Goal: Task Accomplishment & Management: Manage account settings

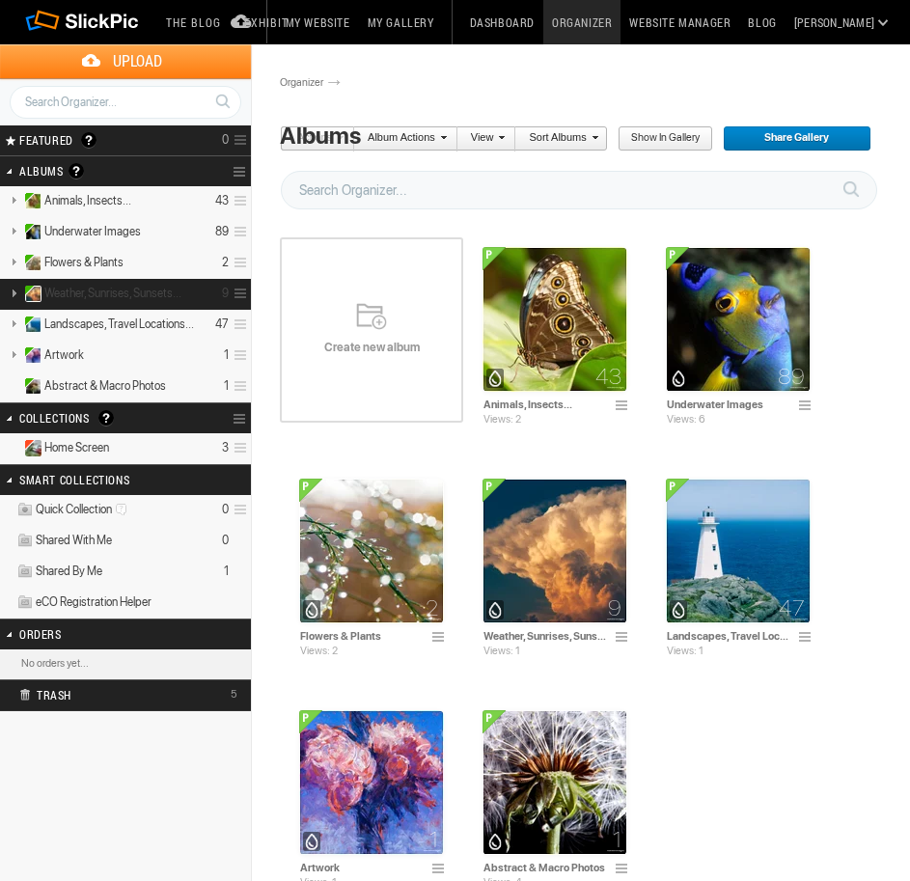
click at [17, 293] on link at bounding box center [13, 293] width 27 height 24
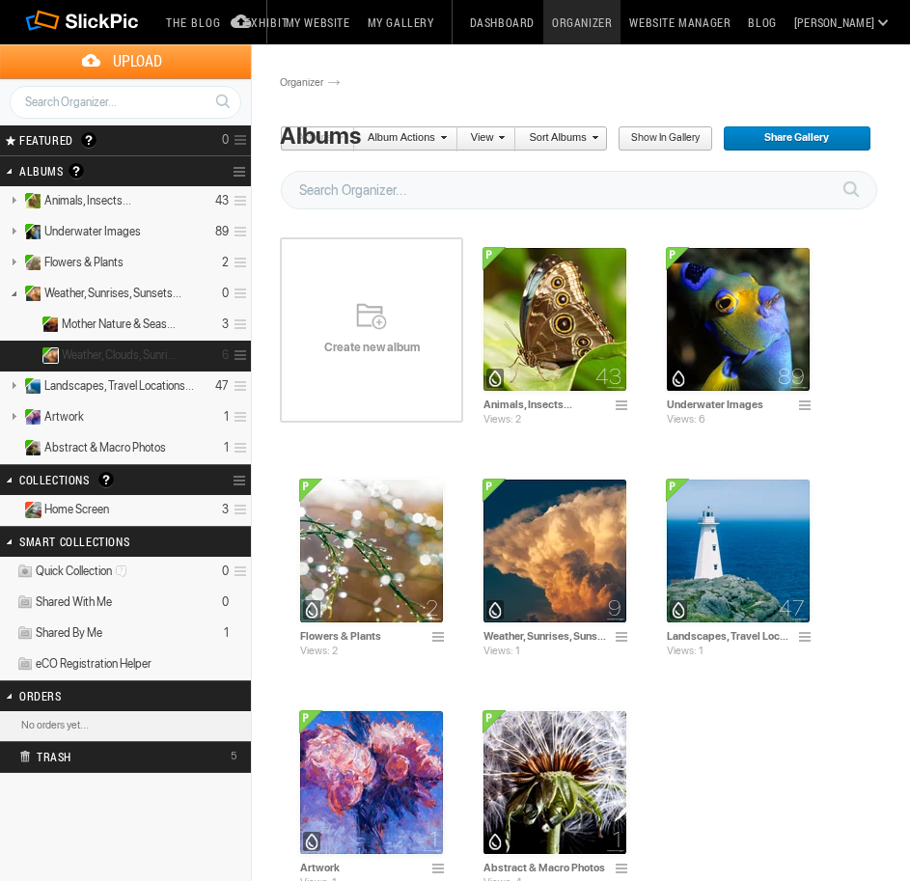
click at [122, 347] on span "Weather, Clouds, Sunrises &..." at bounding box center [121, 354] width 119 height 15
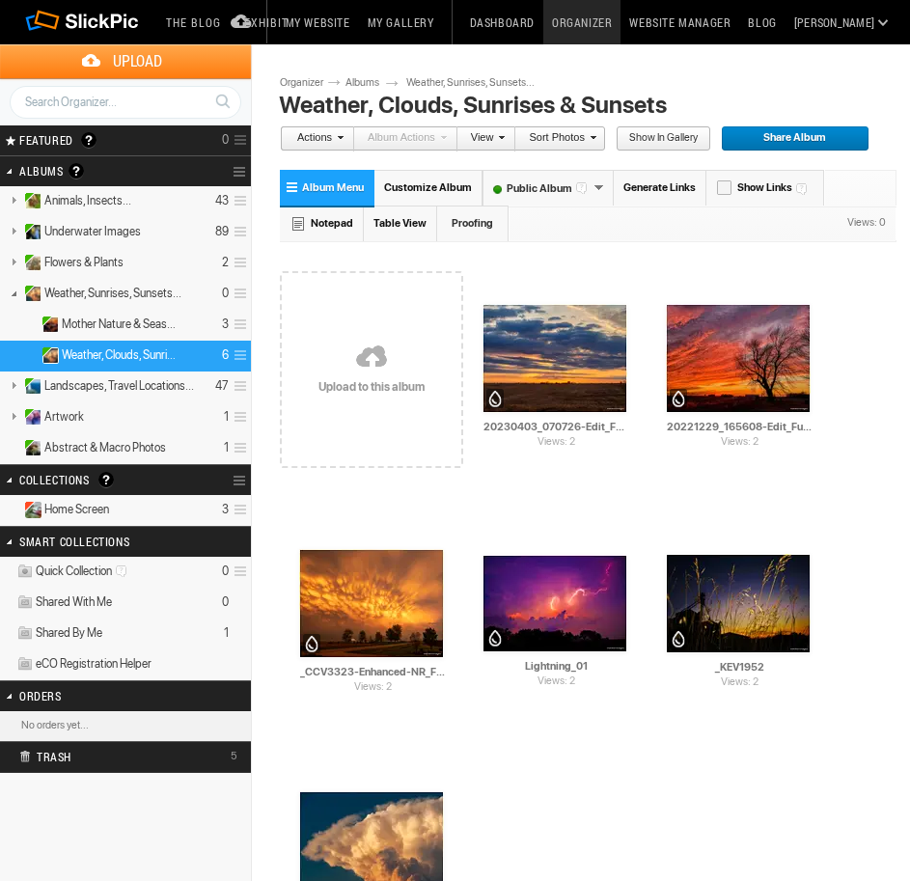
click at [301, 363] on link at bounding box center [371, 358] width 183 height 223
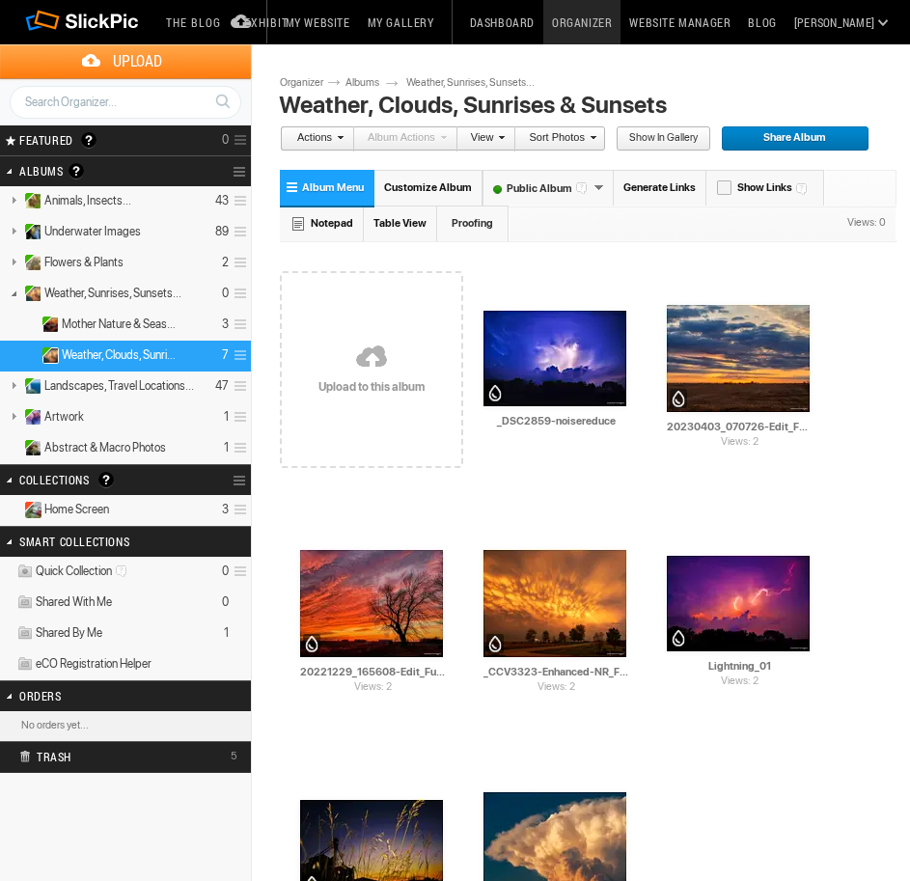
click at [328, 340] on link at bounding box center [371, 358] width 183 height 223
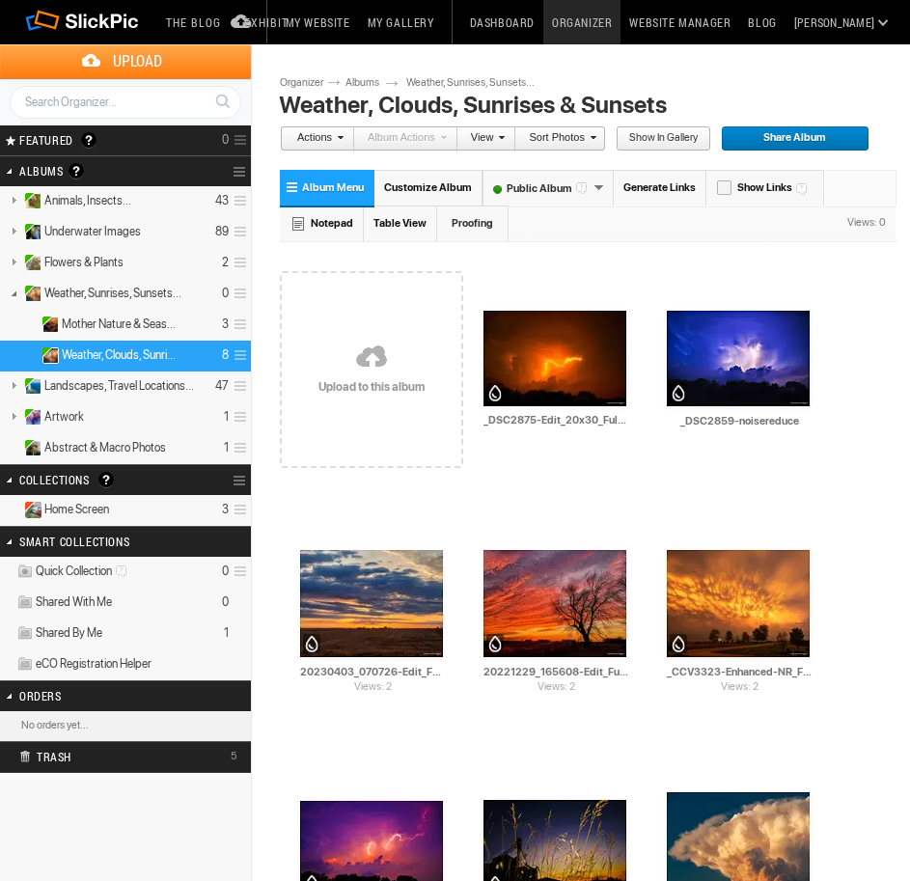
click at [355, 358] on link at bounding box center [371, 358] width 183 height 223
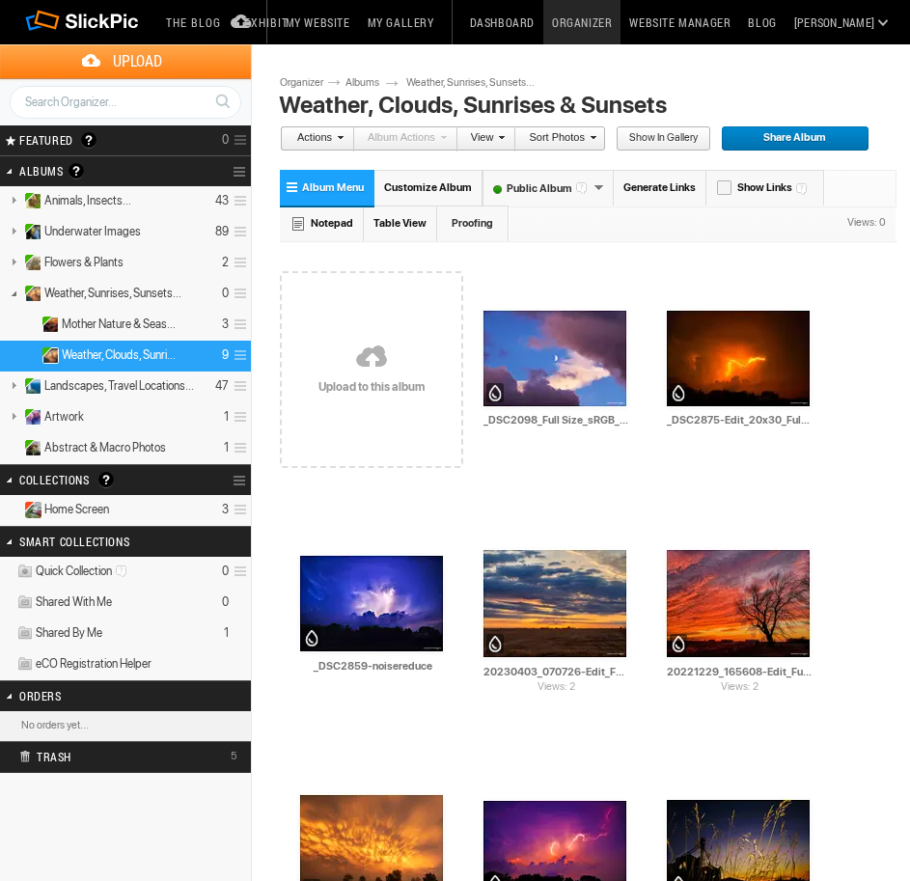
click at [379, 367] on link at bounding box center [371, 358] width 183 height 223
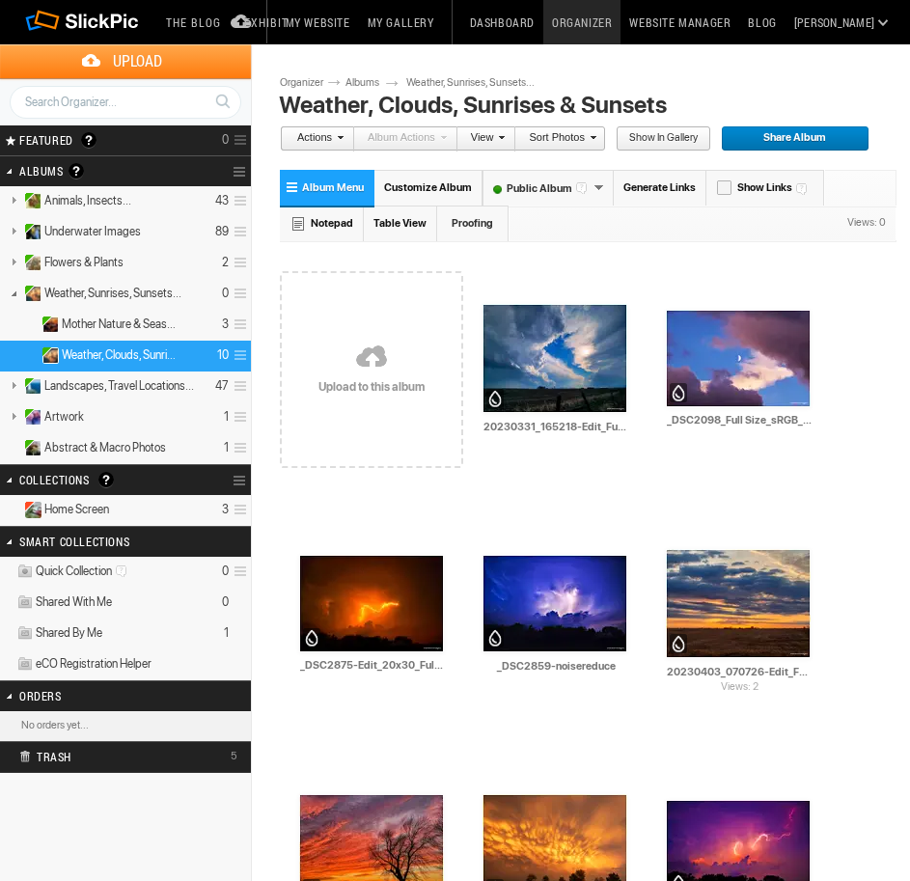
click at [381, 348] on link at bounding box center [371, 358] width 183 height 223
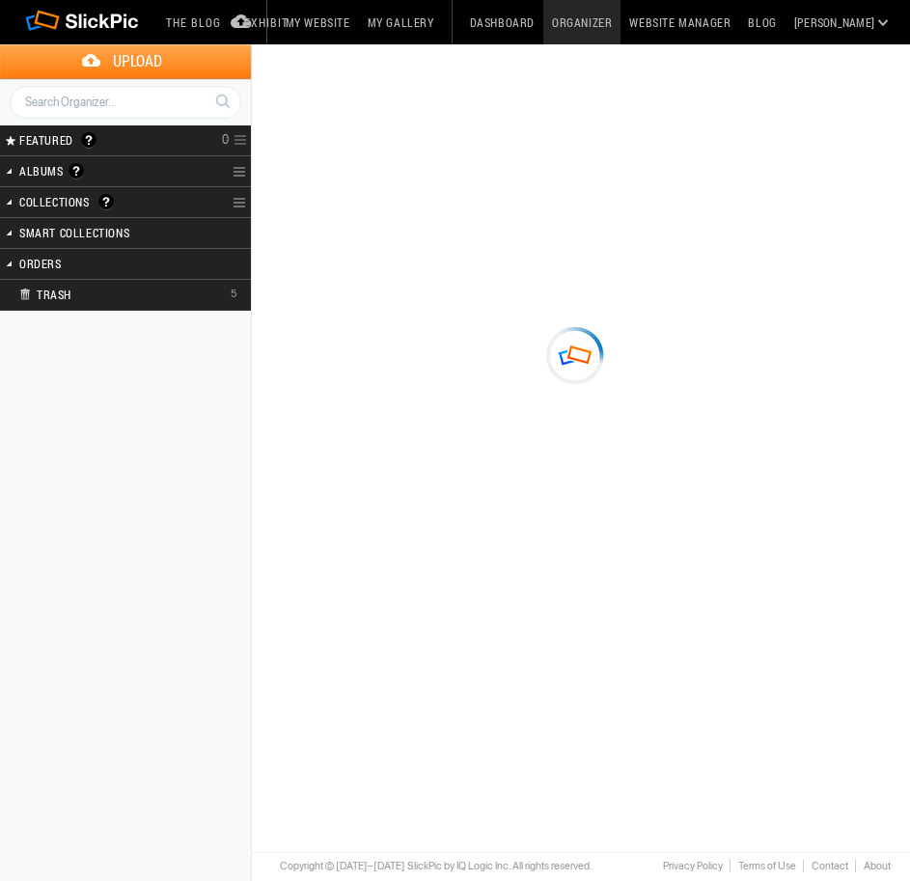
type input "Weather, Clouds, Sunrises & Sunsets"
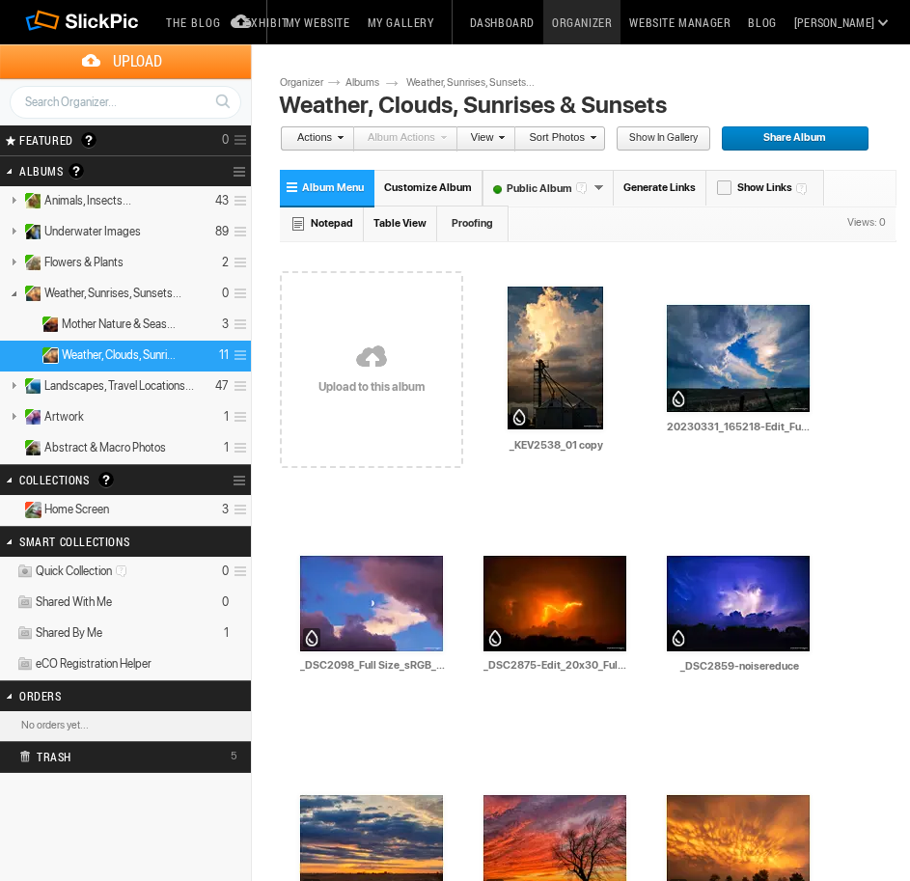
click at [385, 321] on link at bounding box center [371, 358] width 183 height 223
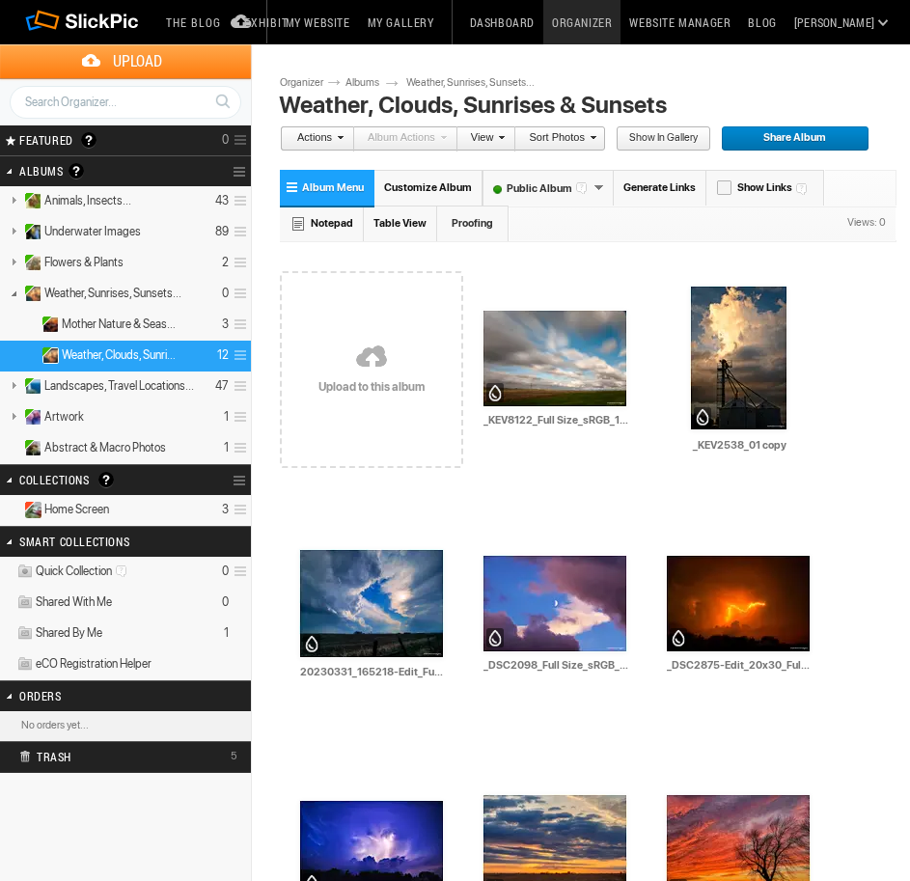
click at [325, 331] on link at bounding box center [371, 358] width 183 height 223
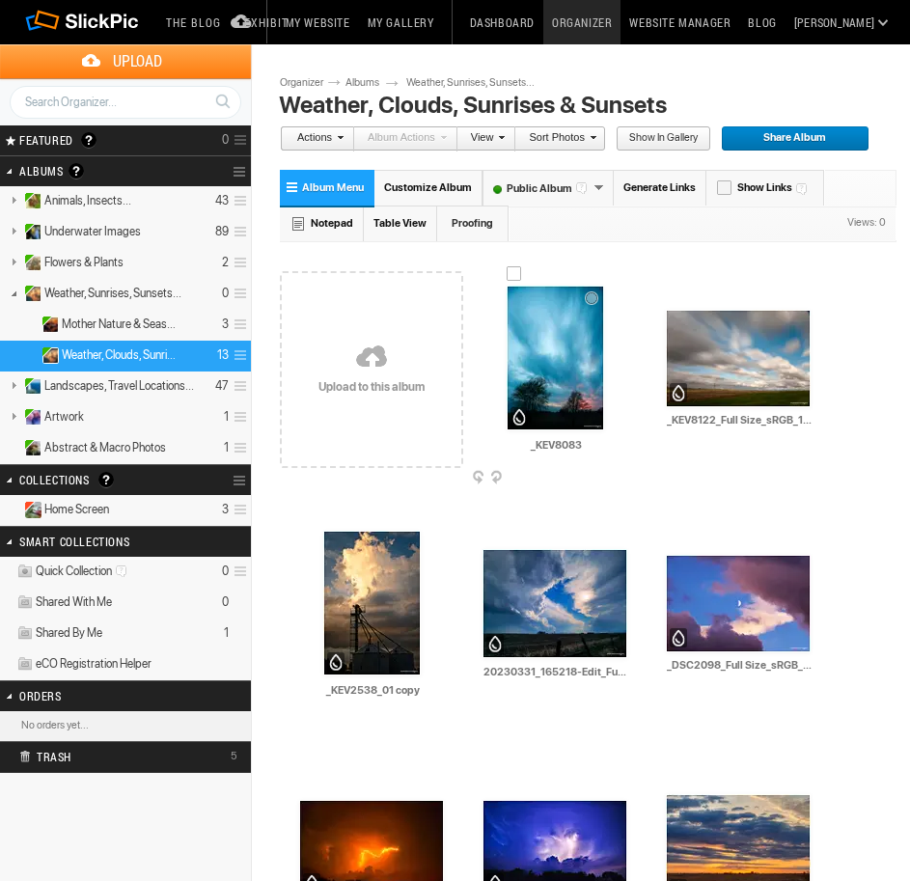
click at [549, 342] on img at bounding box center [554, 358] width 97 height 145
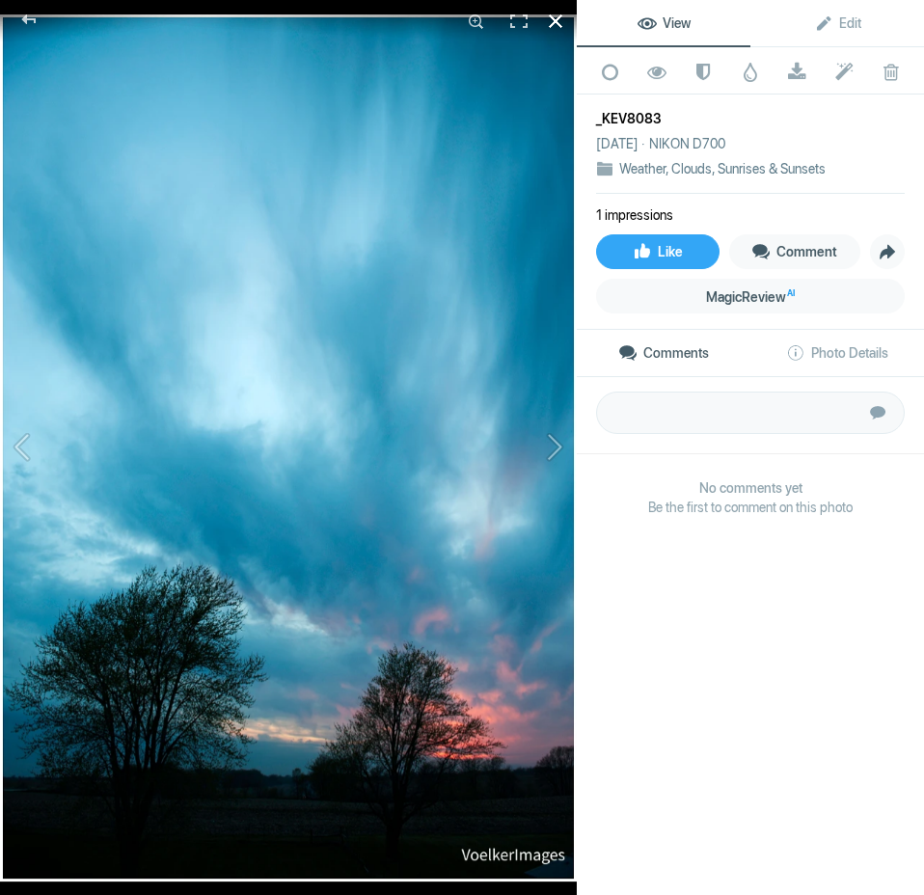
click at [560, 18] on div at bounding box center [555, 21] width 42 height 42
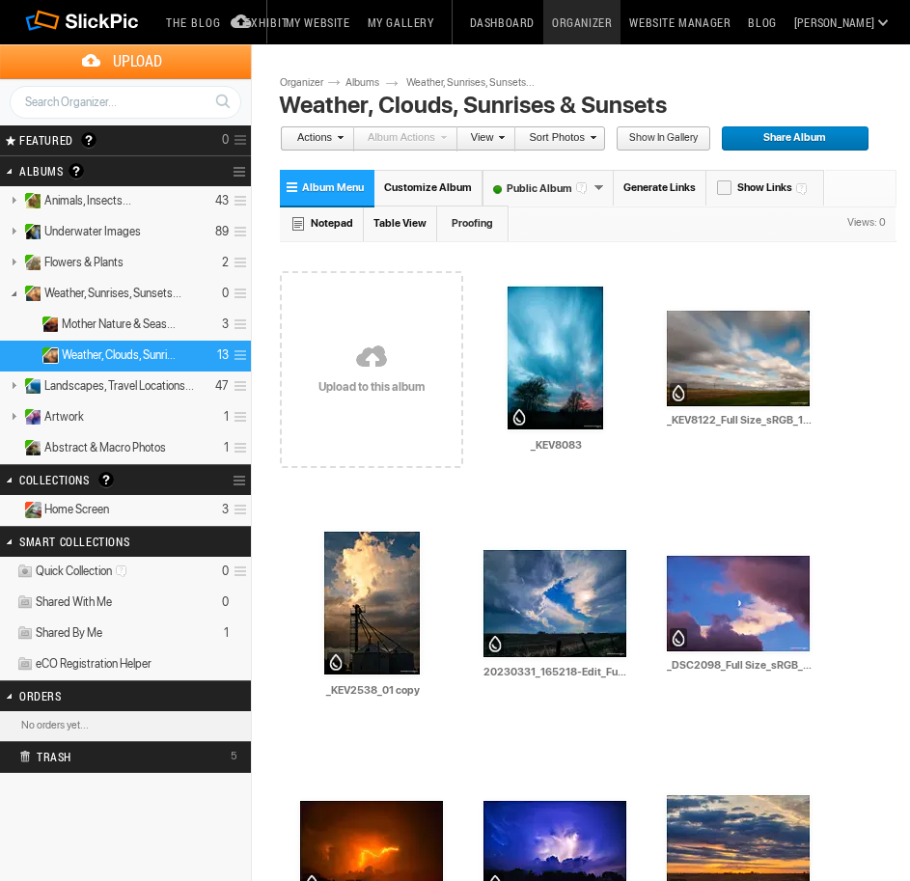
click at [388, 375] on link at bounding box center [371, 358] width 183 height 223
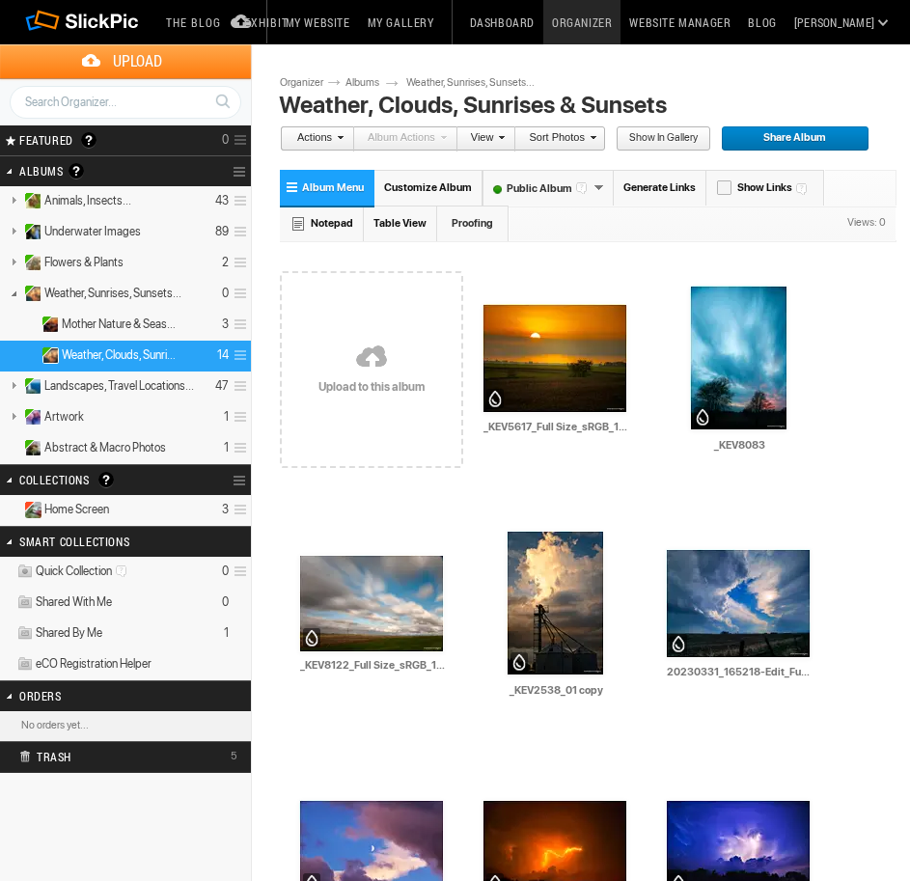
click at [355, 381] on link at bounding box center [371, 358] width 183 height 223
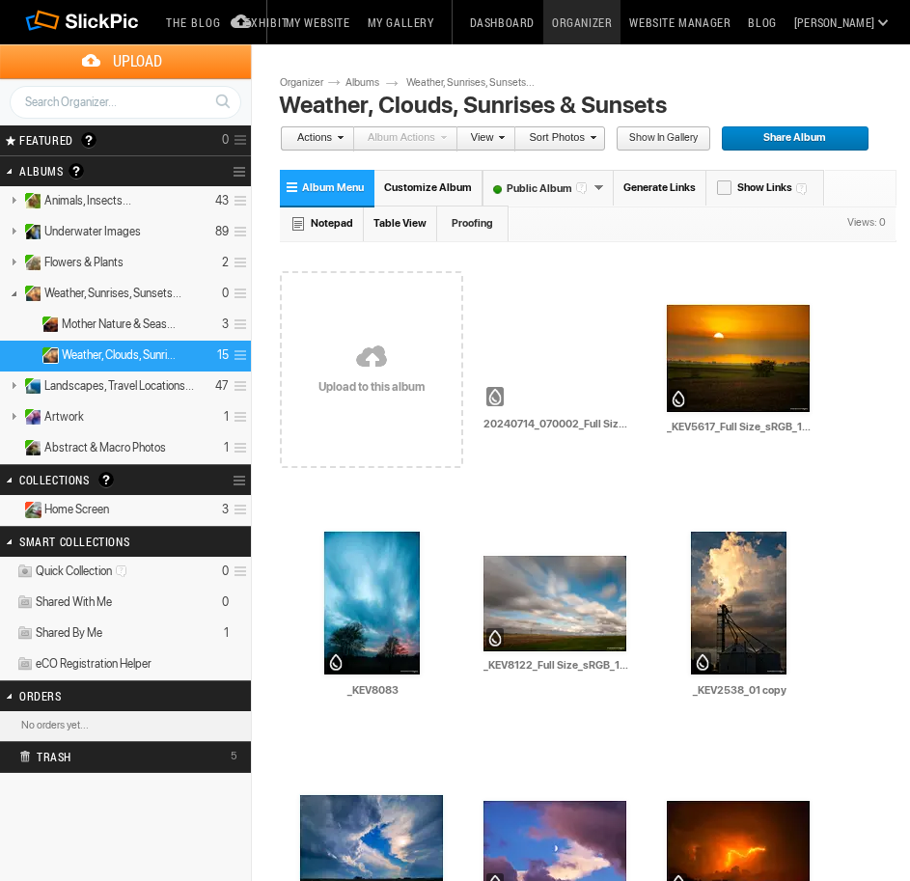
click at [351, 348] on link at bounding box center [371, 358] width 183 height 223
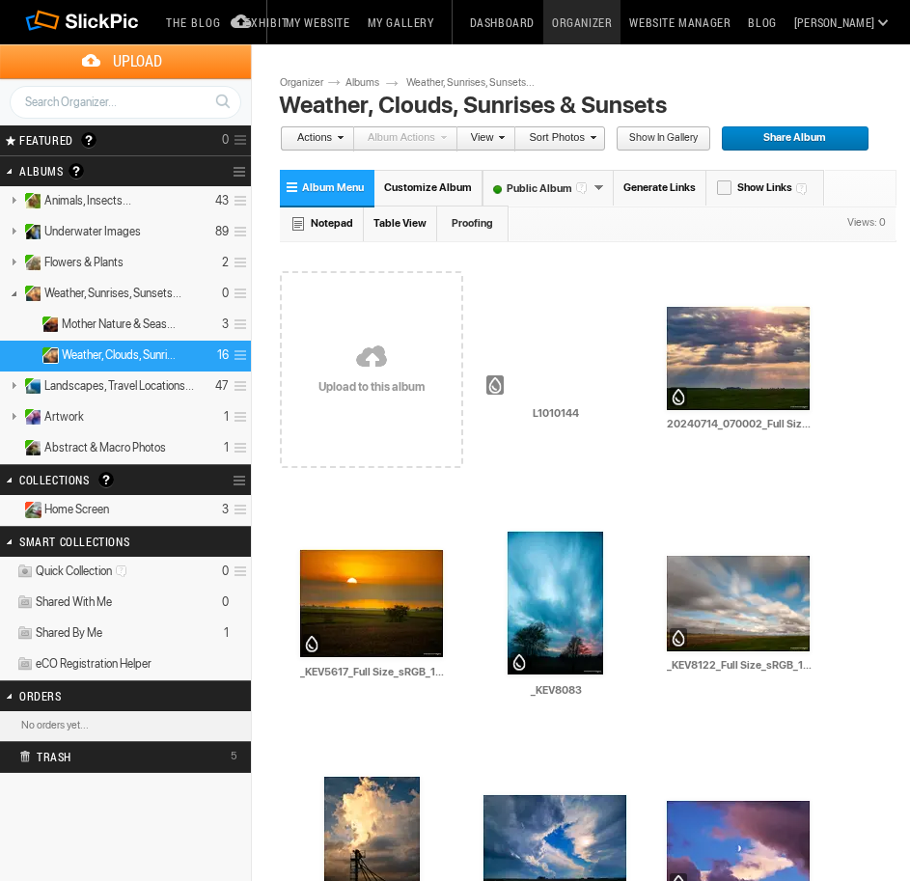
click at [365, 338] on link at bounding box center [371, 358] width 183 height 223
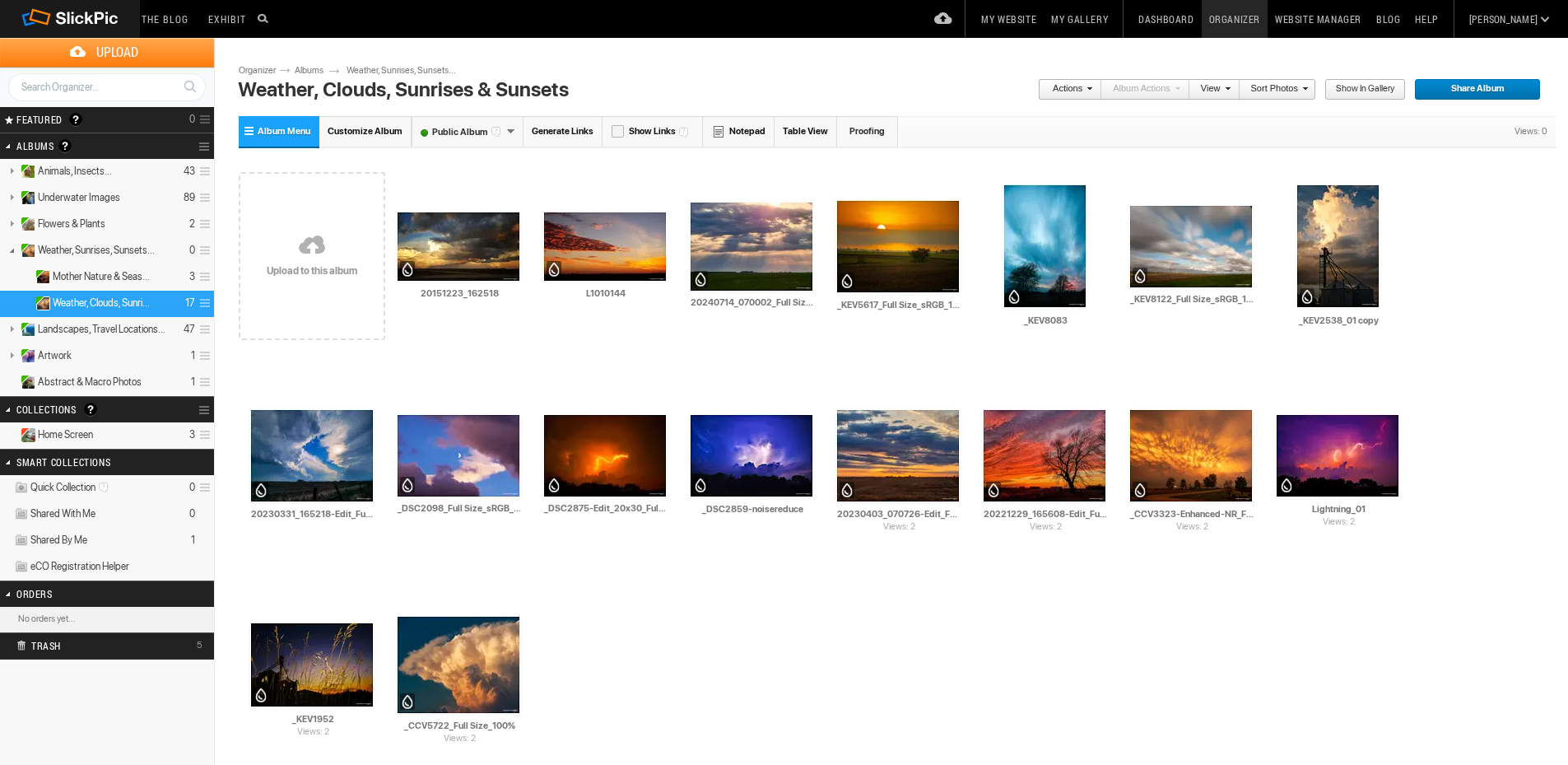
click at [776, 13] on link "My Gallery" at bounding box center [1080, 19] width 72 height 38
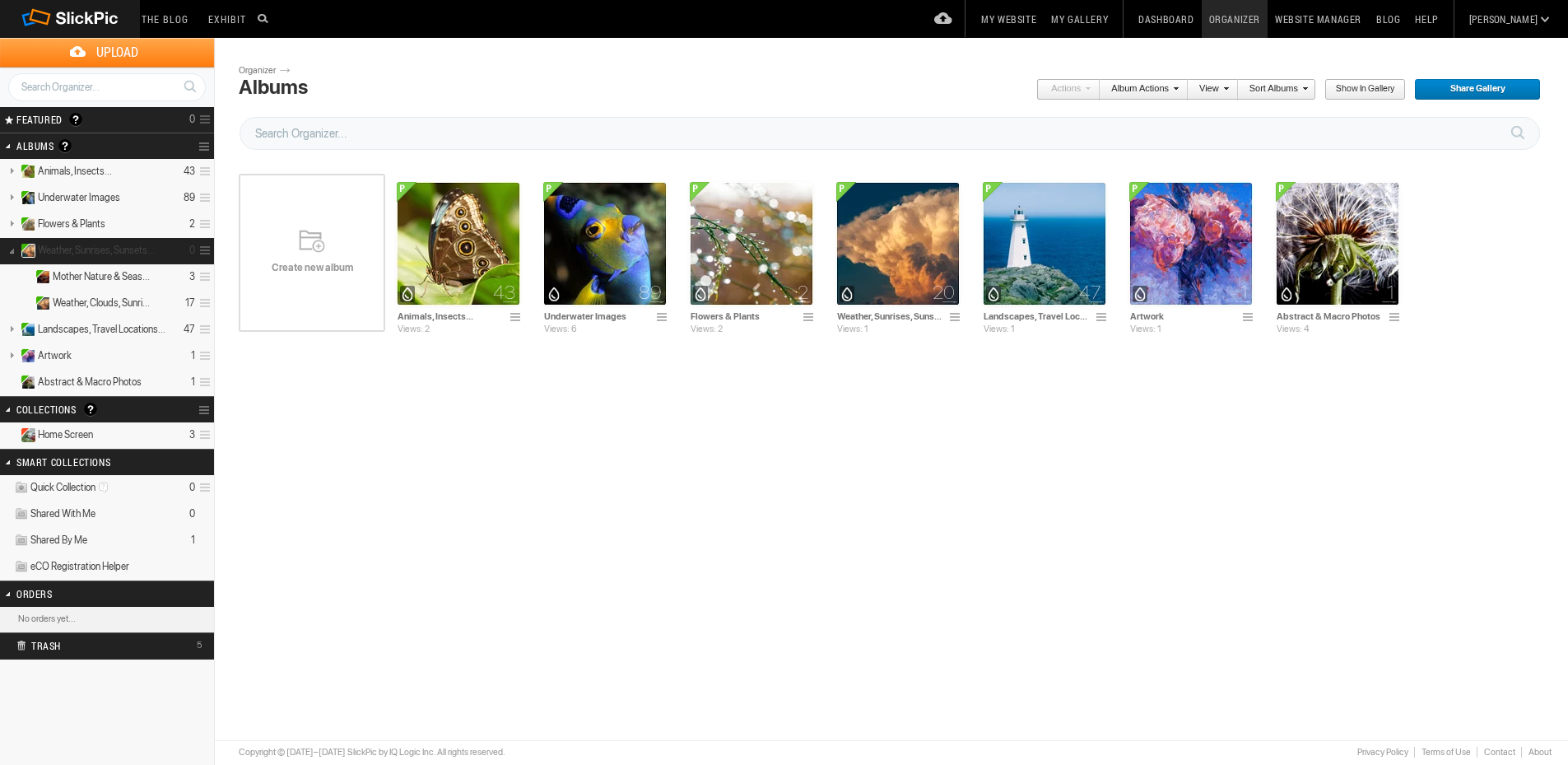
click at [73, 248] on span "Weather, Sunrises, Sunsets..." at bounding box center [96, 250] width 117 height 13
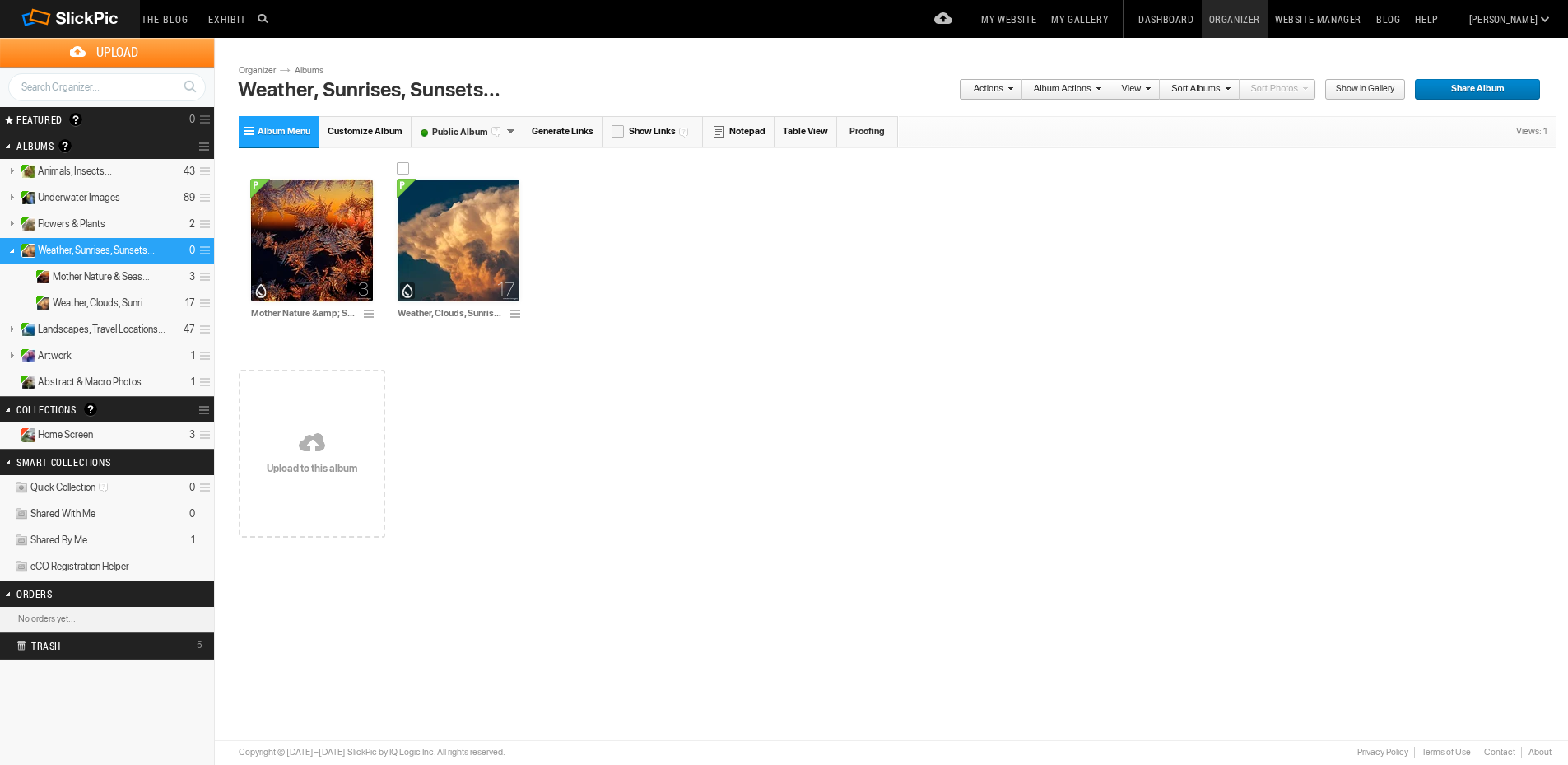
click at [519, 312] on span at bounding box center [517, 314] width 16 height 13
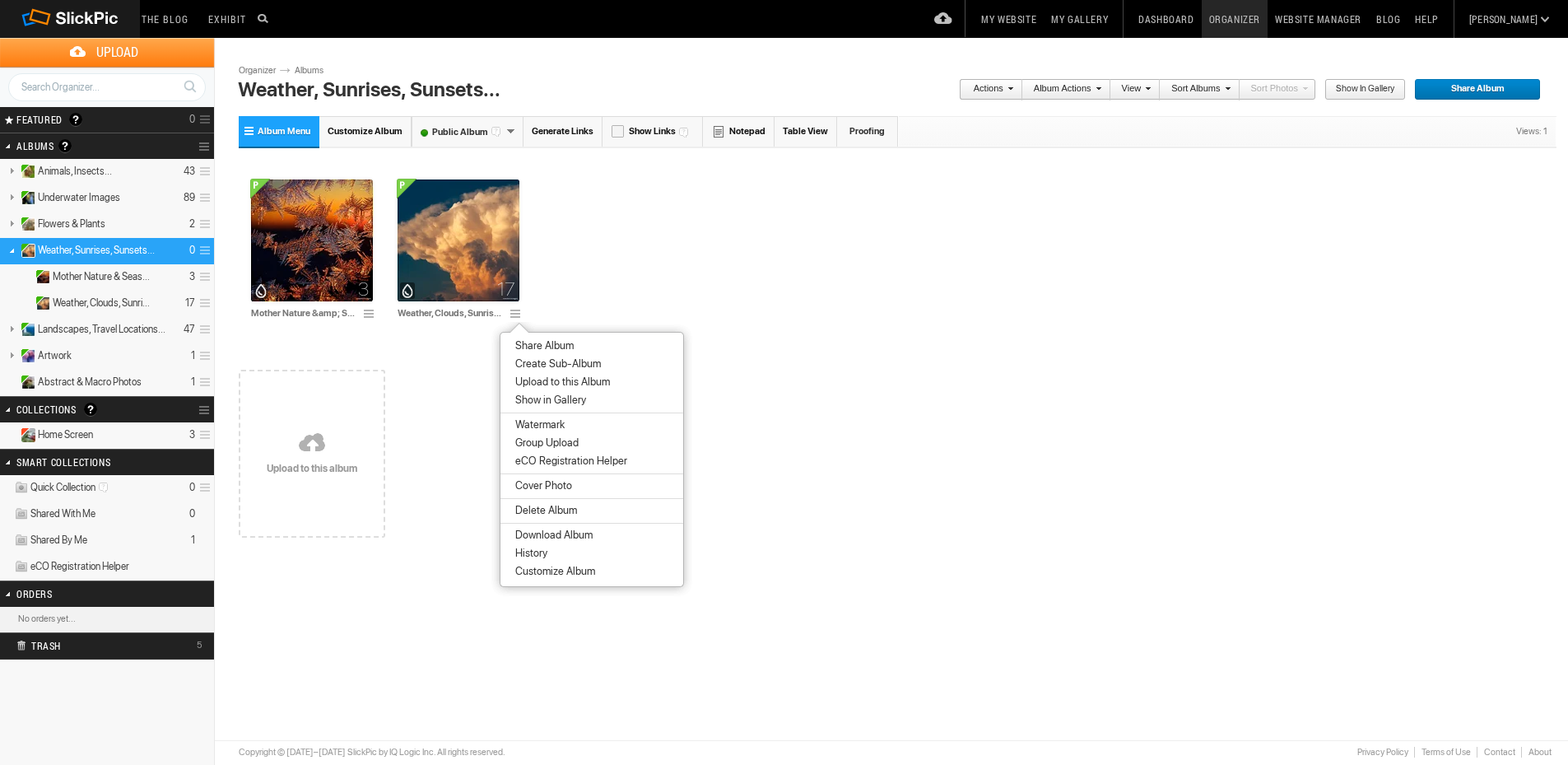
click at [603, 482] on li "Cover Photo" at bounding box center [592, 485] width 183 height 18
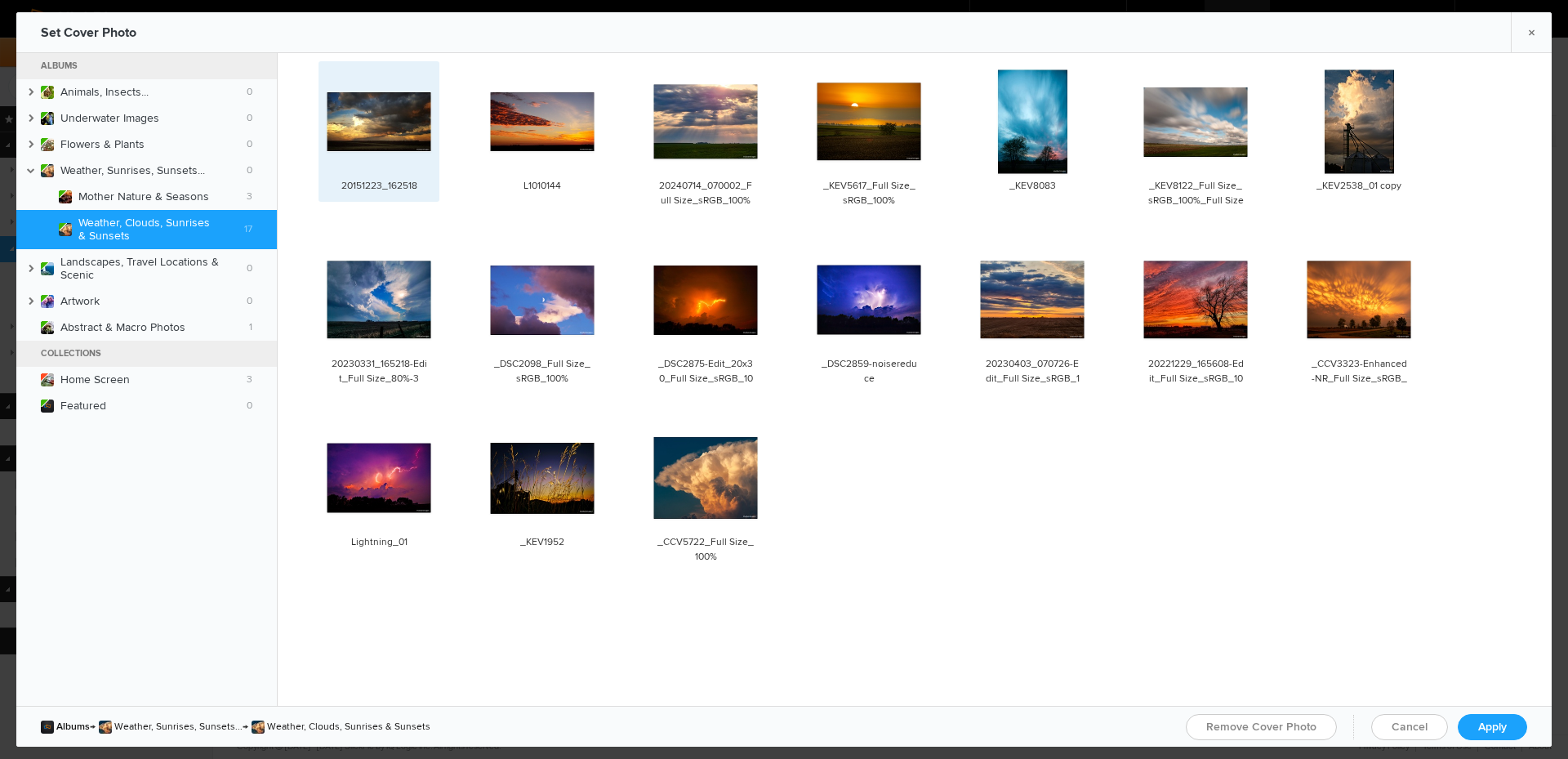
click at [411, 128] on img at bounding box center [378, 122] width 104 height 59
click at [1496, 732] on span "Apply" at bounding box center [1493, 727] width 29 height 14
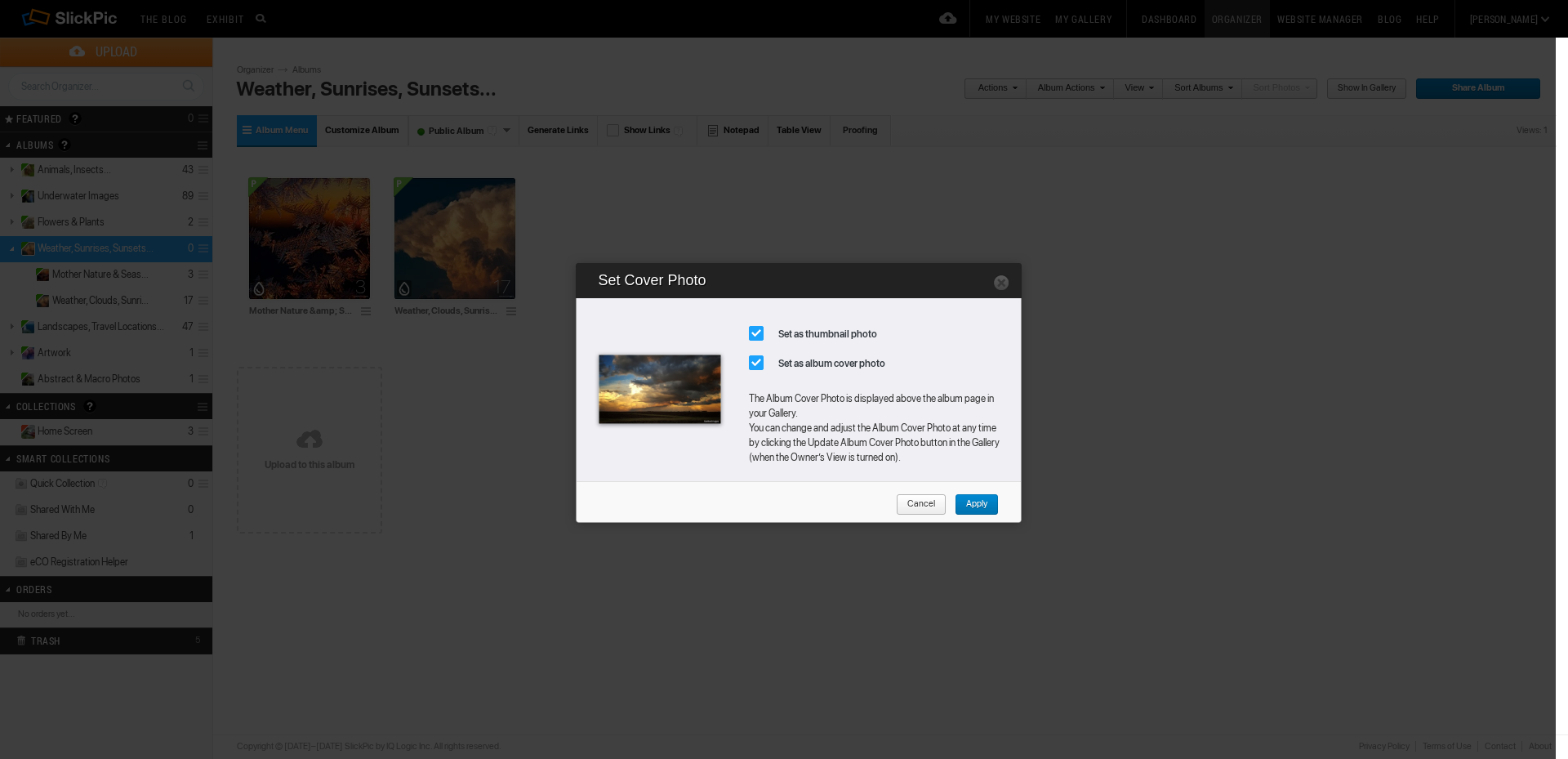
click at [972, 499] on span "Apply" at bounding box center [971, 505] width 33 height 21
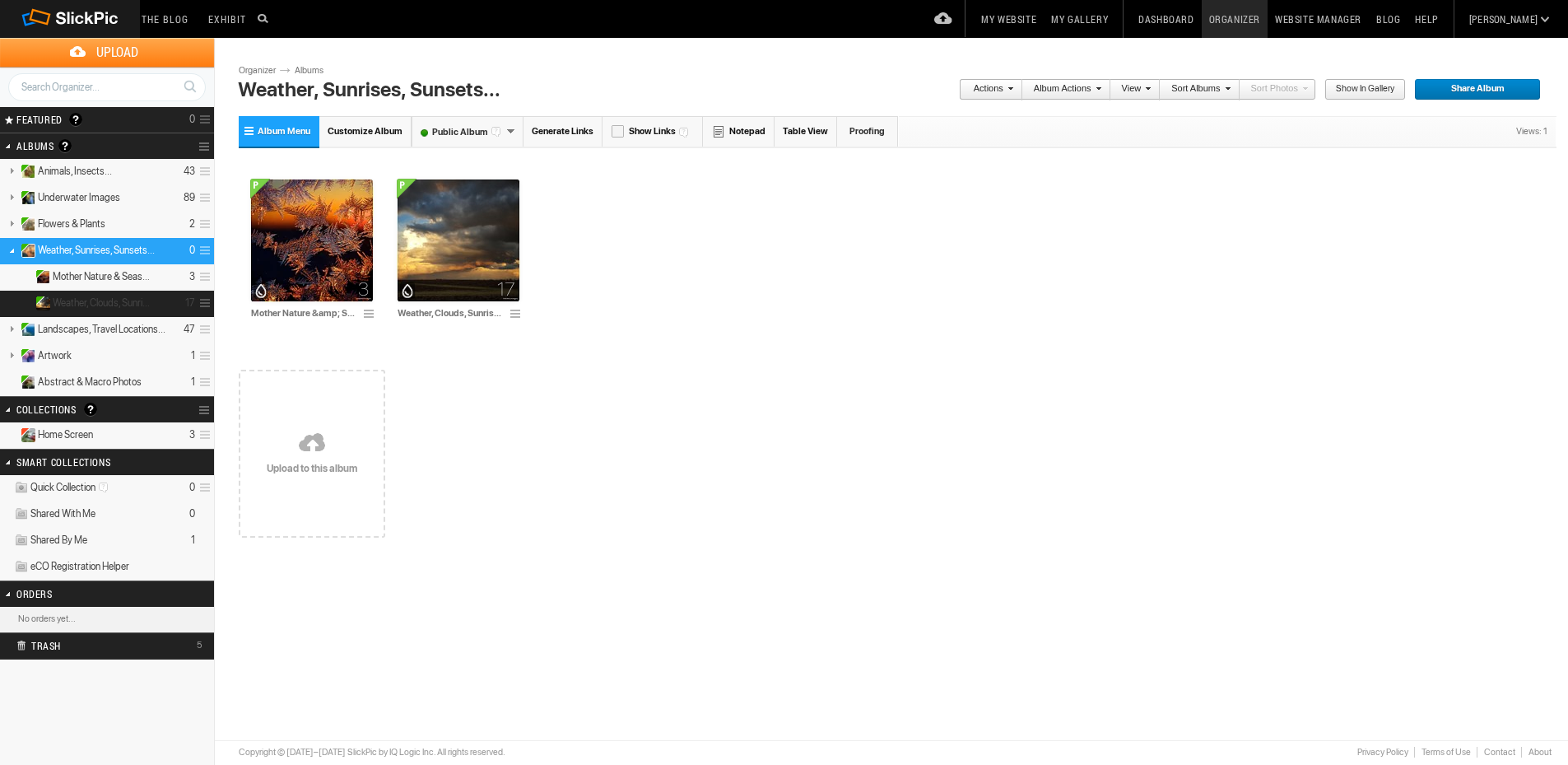
click at [133, 299] on span "Weather, Clouds, Sunrises &..." at bounding box center [103, 302] width 102 height 13
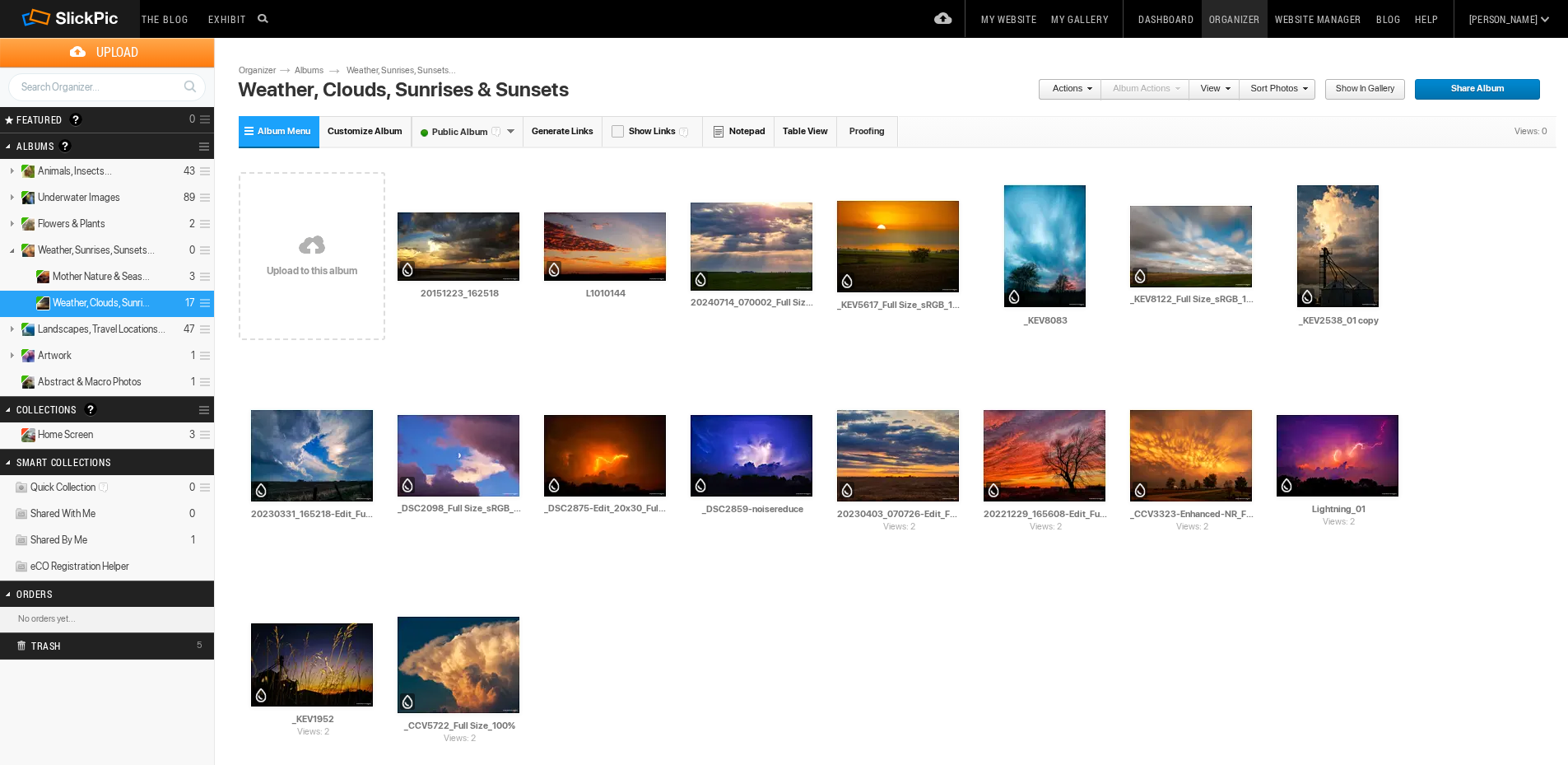
click at [329, 263] on link at bounding box center [312, 246] width 147 height 190
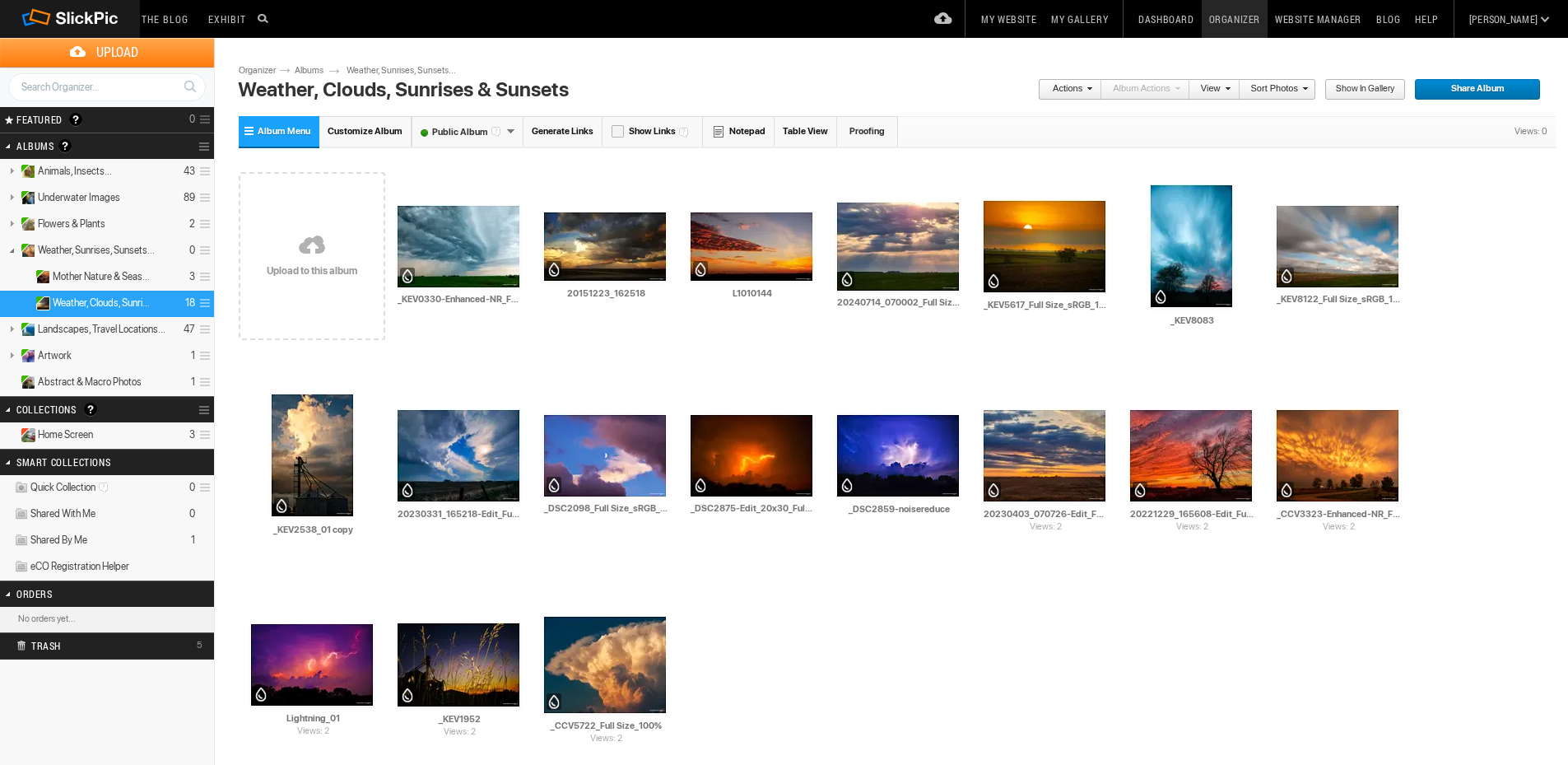
click at [1116, 20] on link "My Gallery" at bounding box center [1080, 19] width 72 height 38
